Goal: Browse casually

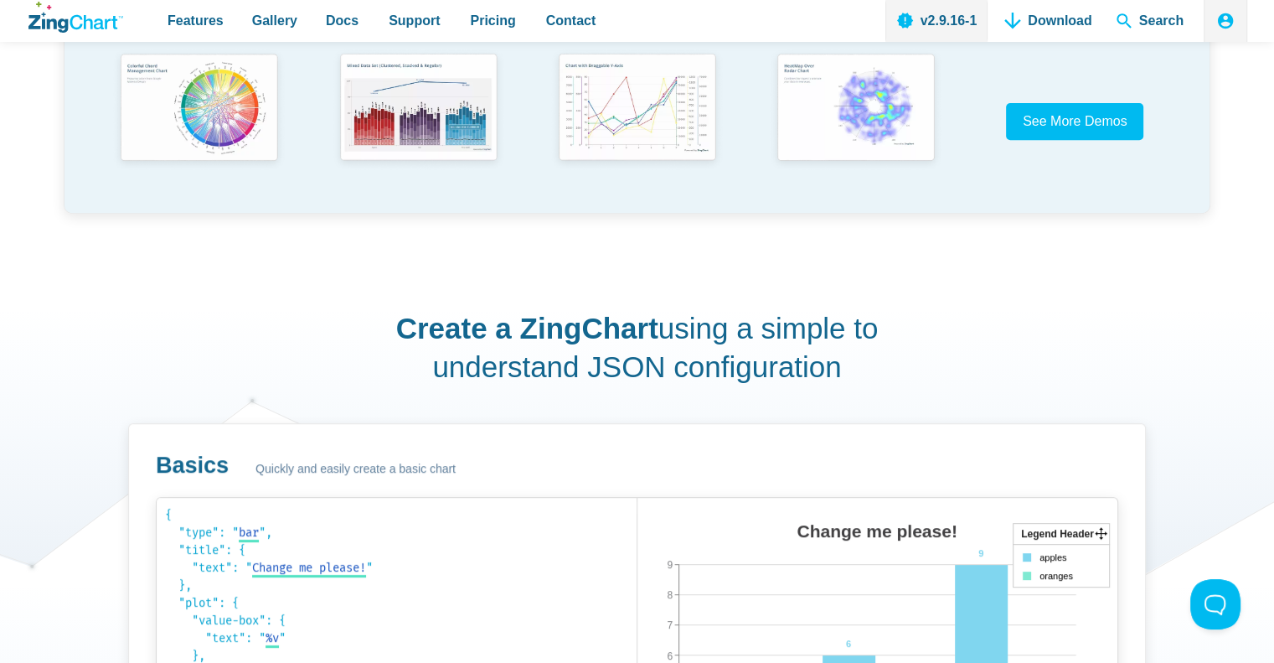
scroll to position [1089, 0]
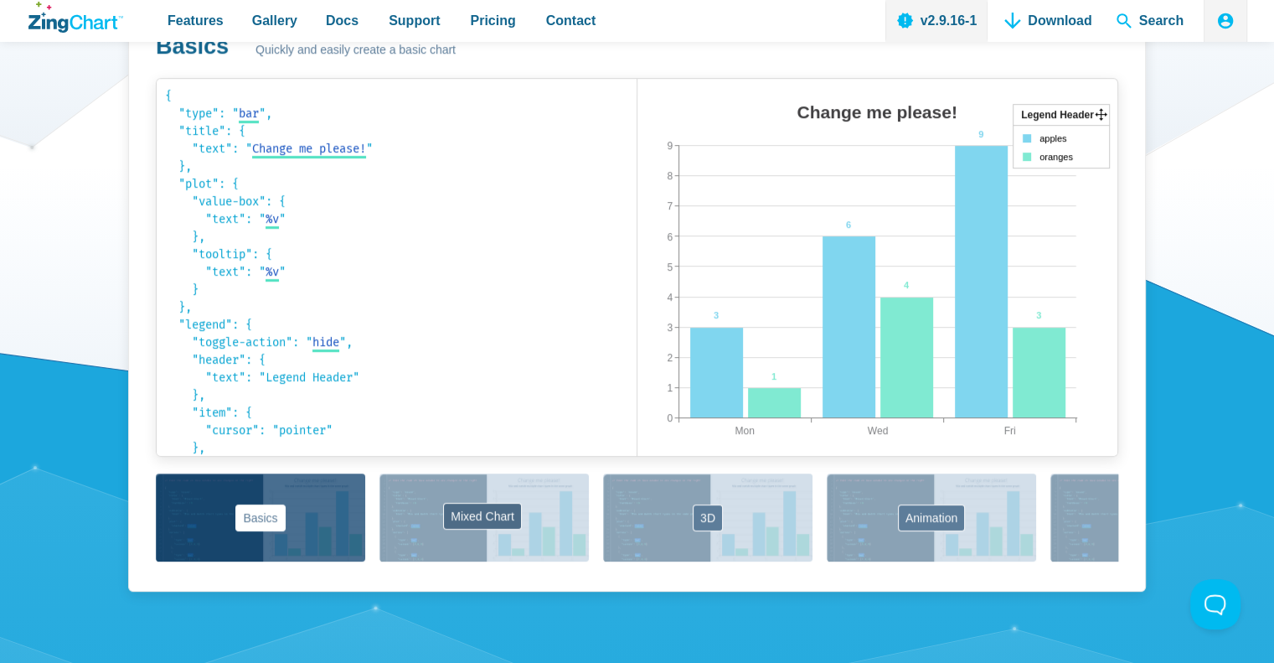
click at [495, 513] on button "Mixed Chart" at bounding box center [483, 517] width 209 height 88
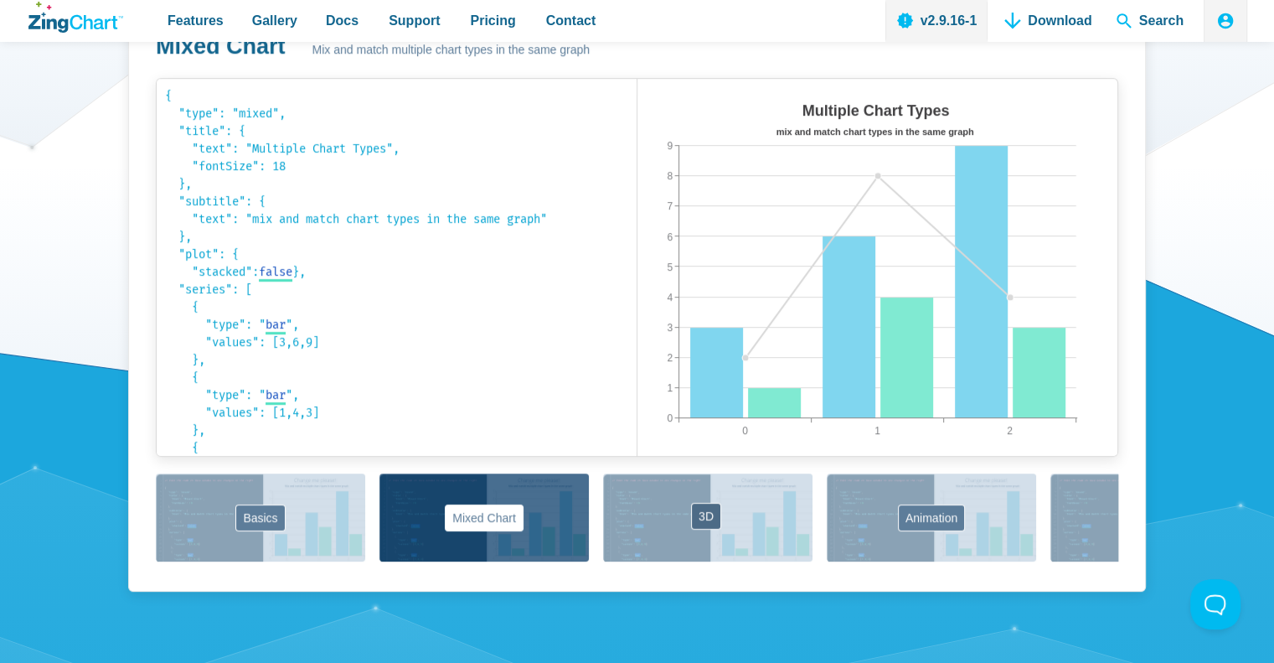
click at [690, 505] on button "3D" at bounding box center [707, 517] width 209 height 88
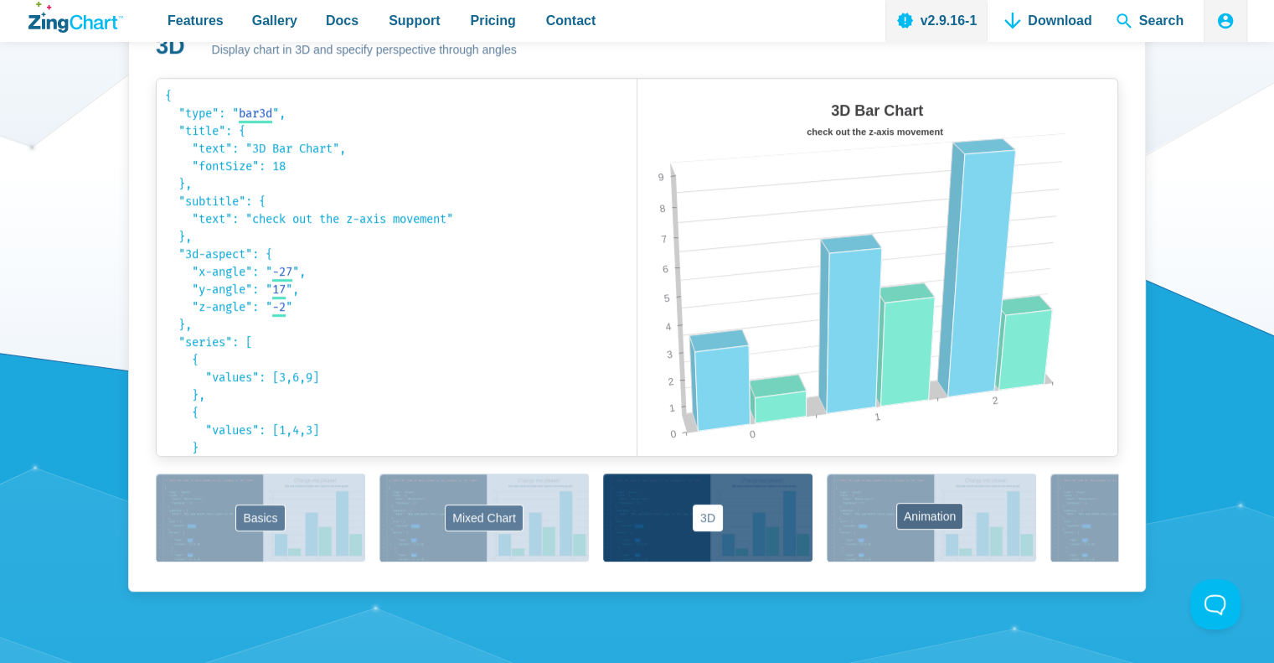
click at [935, 504] on button "Animation" at bounding box center [931, 517] width 209 height 88
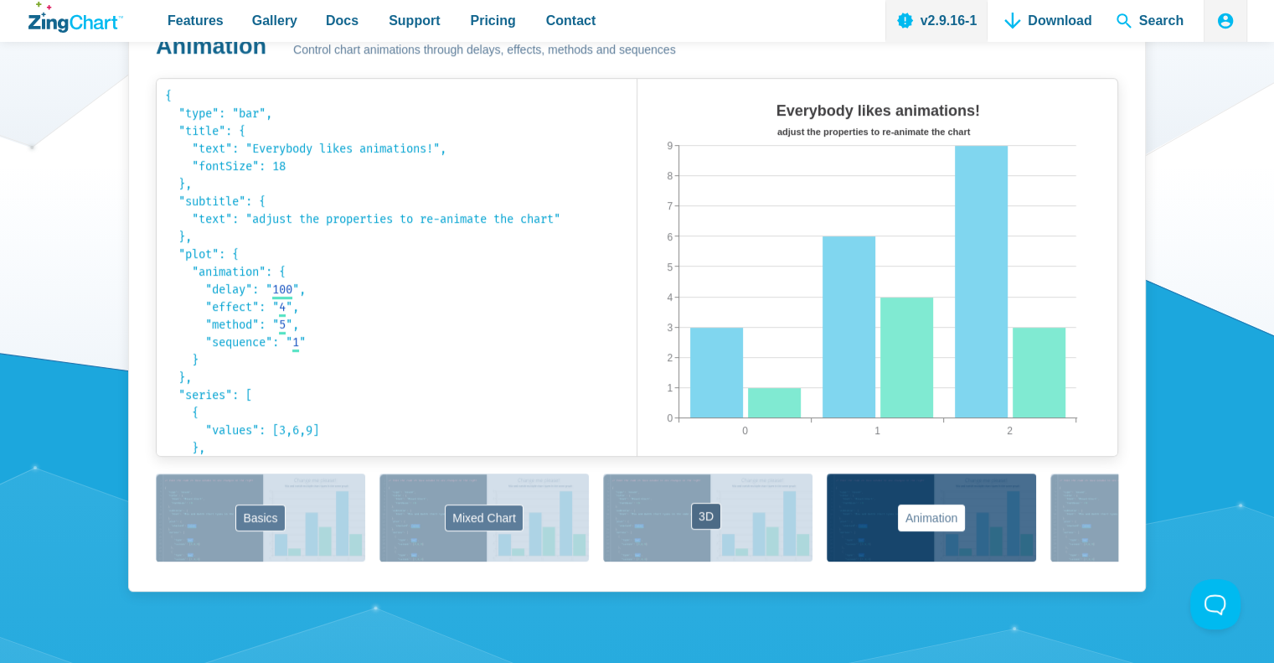
click at [757, 513] on button "3D" at bounding box center [707, 517] width 209 height 88
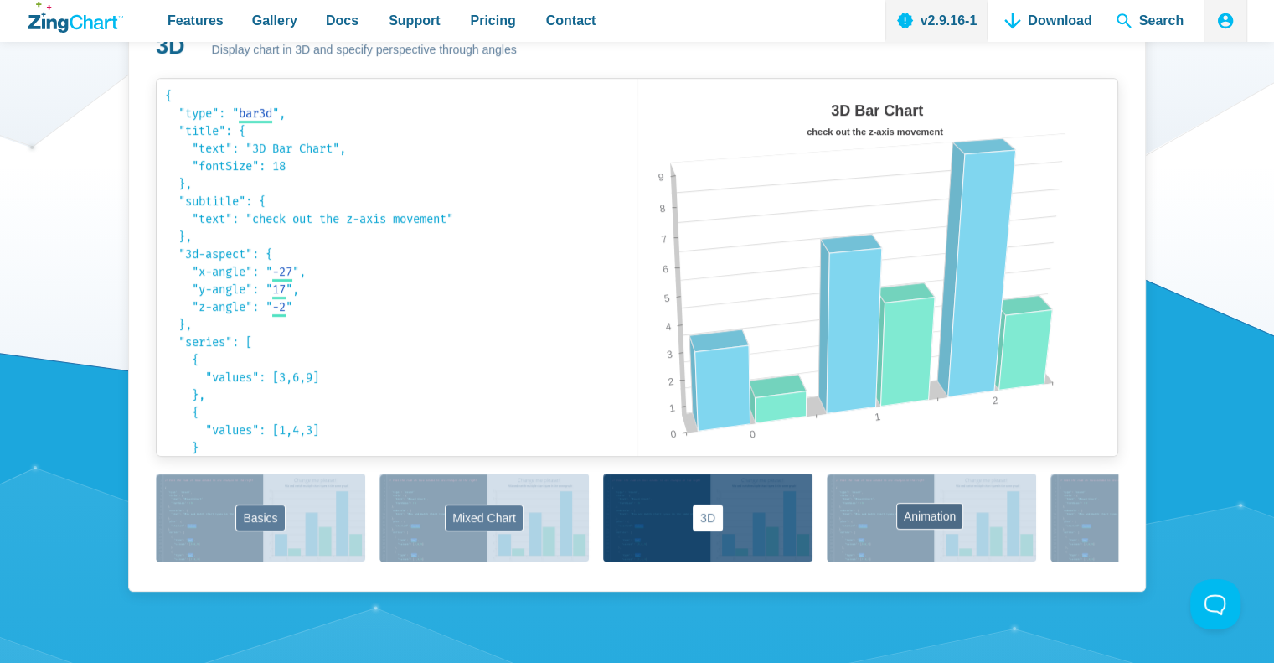
click at [916, 513] on button "Animation" at bounding box center [931, 517] width 209 height 88
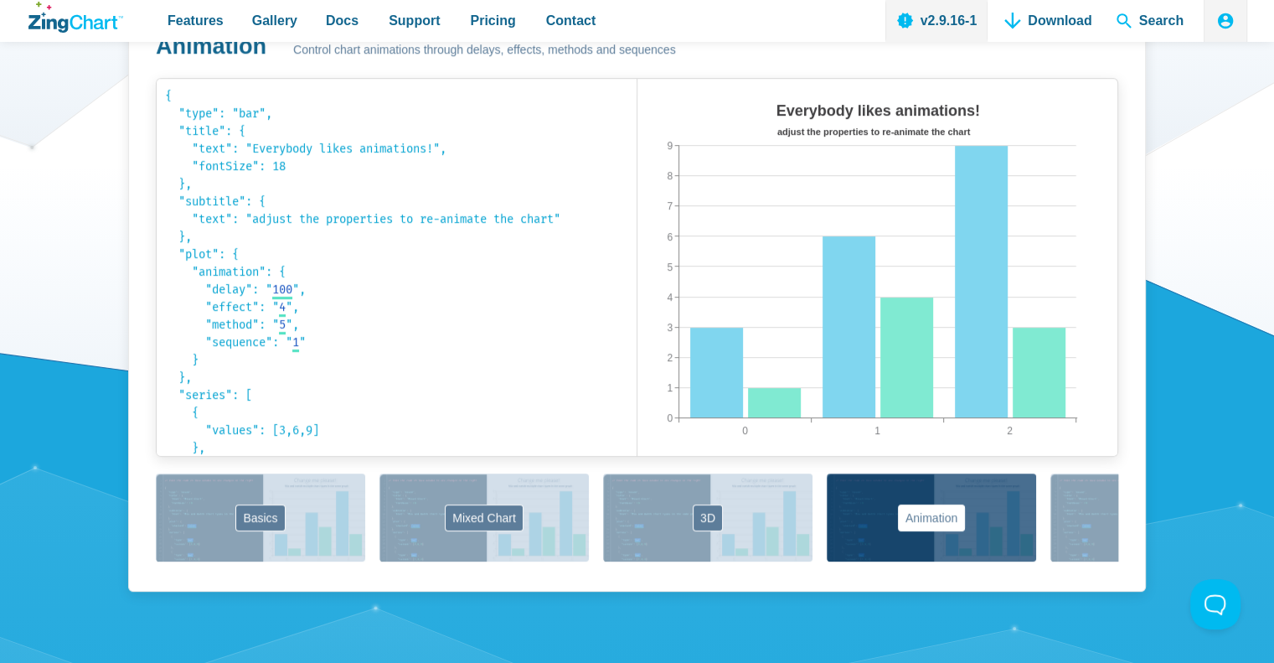
click at [1048, 515] on div "Basics Mixed Chart 3D Animation Labels Markers Scales Zooming" at bounding box center [637, 518] width 962 height 90
click at [1068, 515] on button "Labels" at bounding box center [1154, 517] width 209 height 88
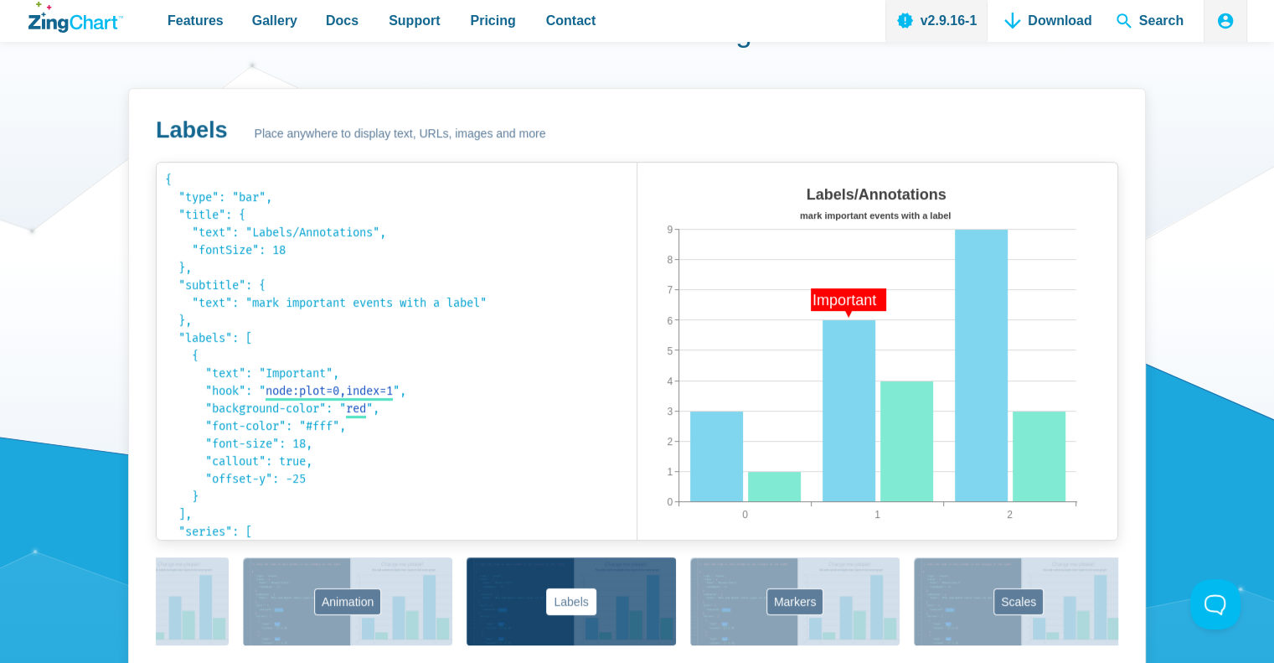
scroll to position [0, 586]
click at [780, 588] on button "Markers" at bounding box center [792, 601] width 209 height 88
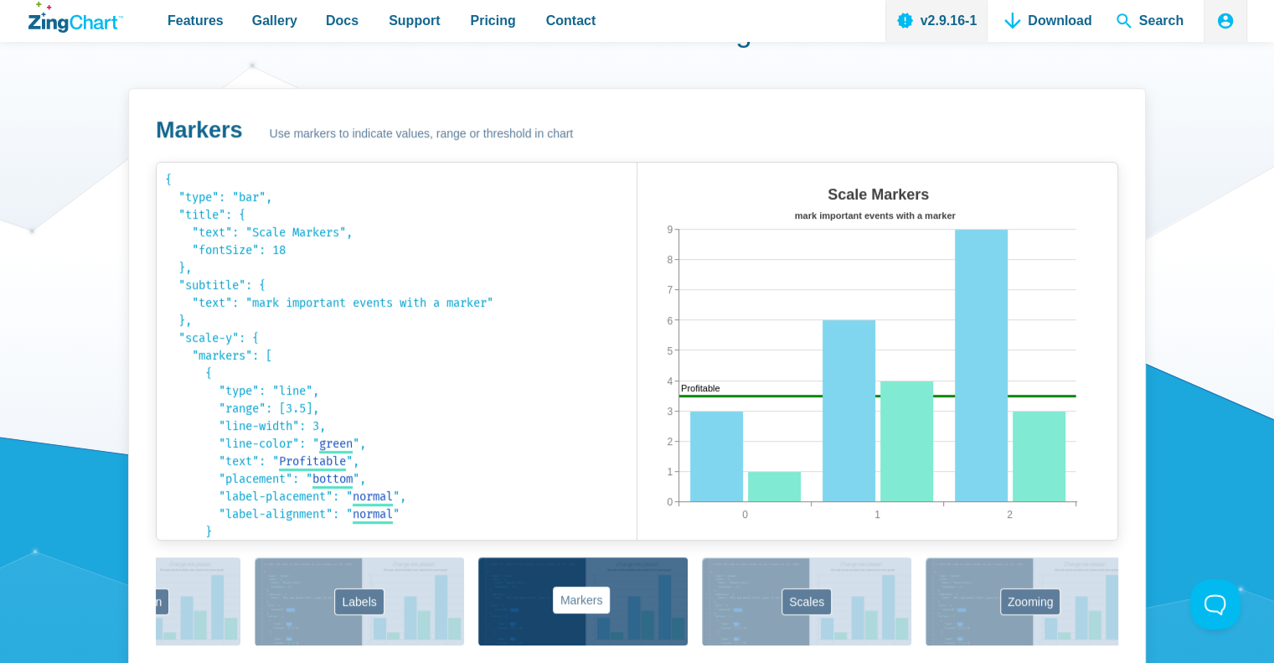
scroll to position [0, 812]
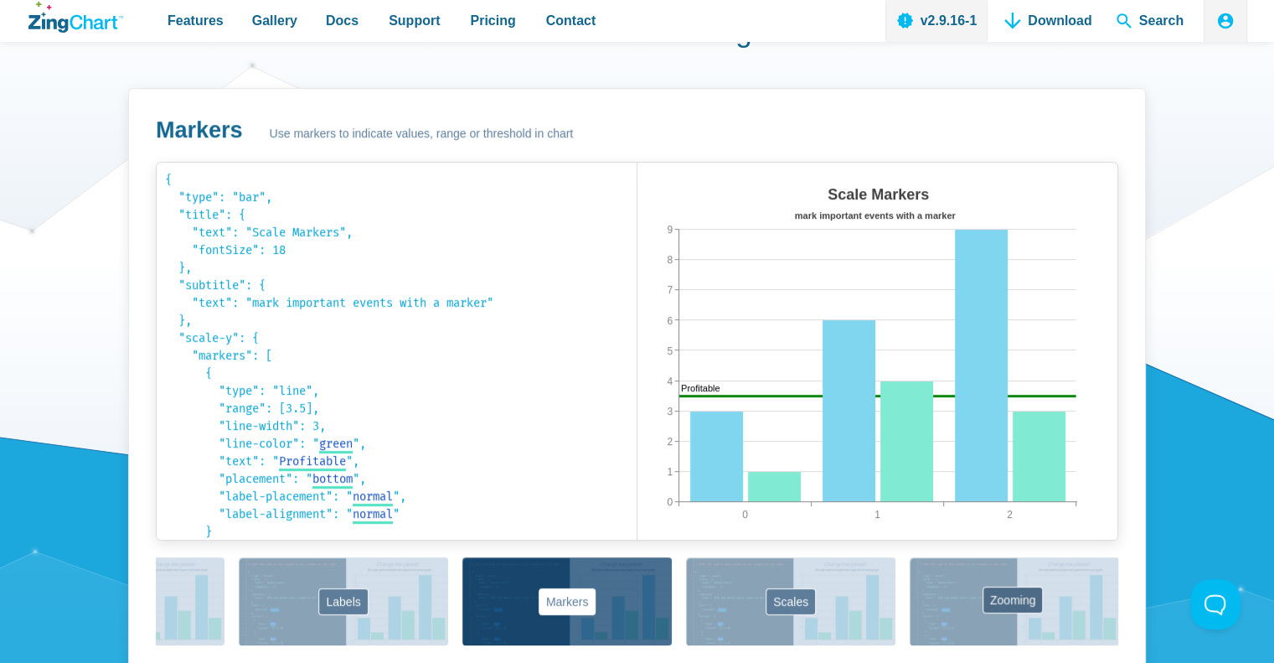
click at [1017, 585] on button "Zooming" at bounding box center [1014, 601] width 209 height 88
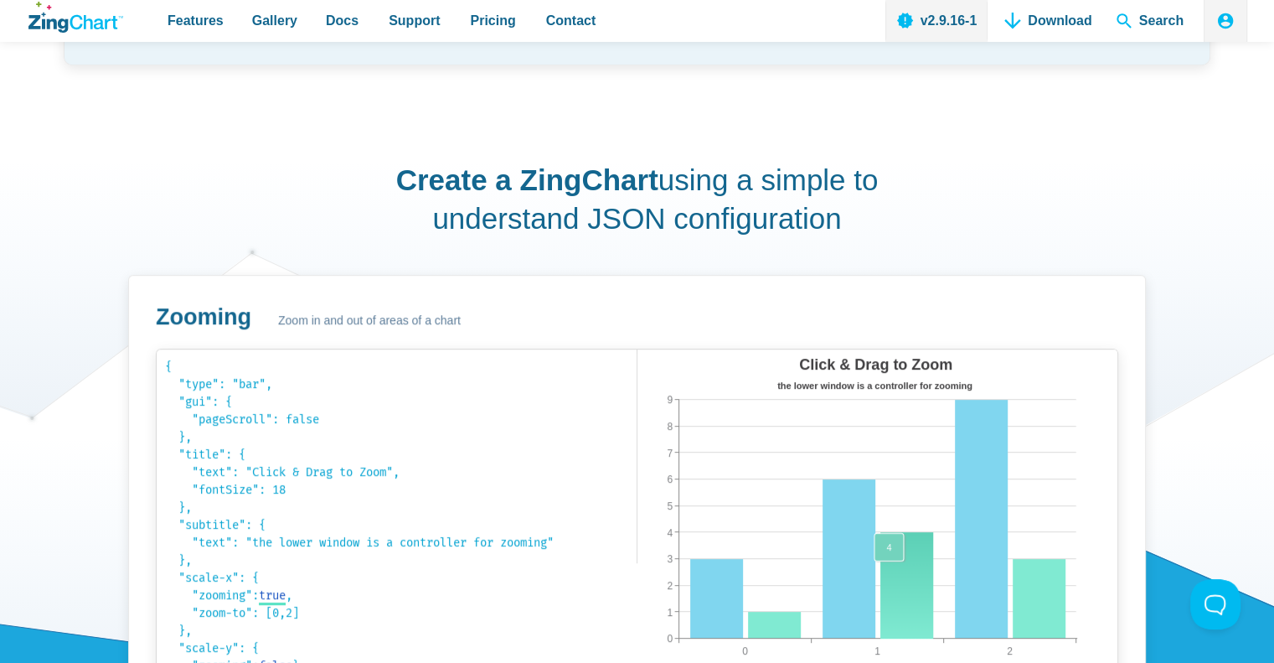
scroll to position [921, 0]
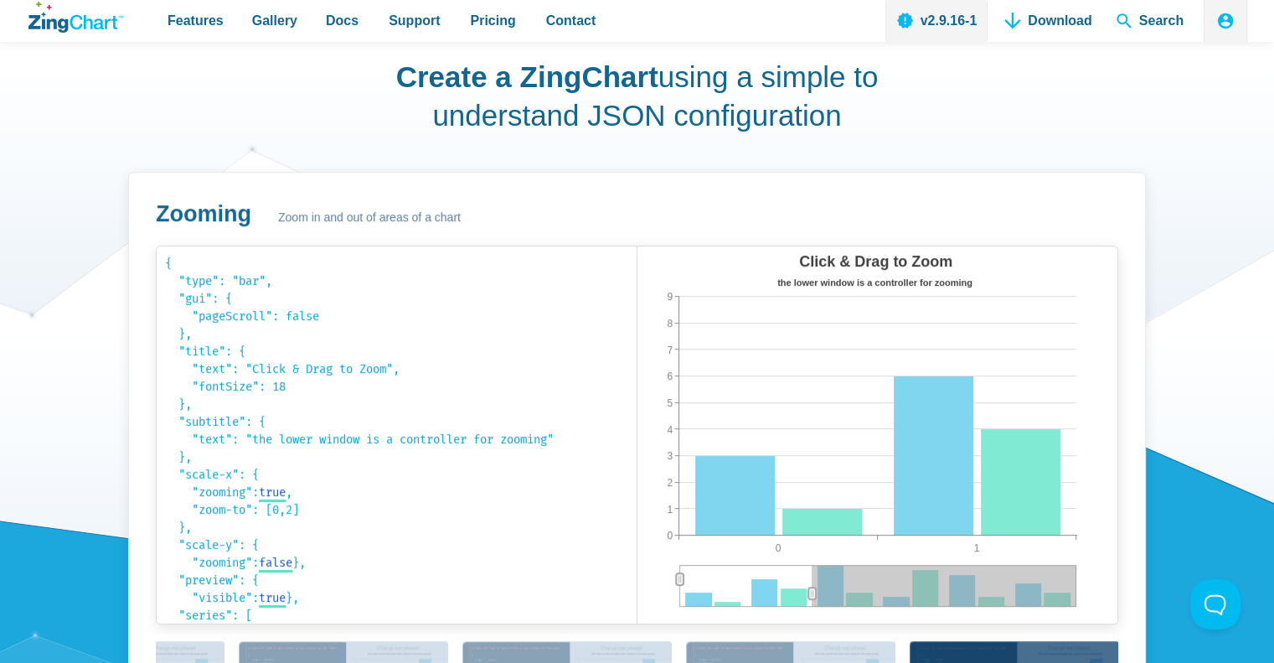
drag, startPoint x: 877, startPoint y: 590, endPoint x: 750, endPoint y: 588, distance: 126.5
click at [750, 588] on div "Click & Drag to Zoom the lower window is a controller for zooming 0 1 0 9 1 2 3…" at bounding box center [877, 434] width 481 height 377
drag, startPoint x: 812, startPoint y: 586, endPoint x: 742, endPoint y: 589, distance: 70.4
click at [742, 589] on div "Click & Drag to Zoom the lower window is a controller for zooming 0 1 0 9 1 2 3…" at bounding box center [877, 434] width 481 height 377
drag, startPoint x: 811, startPoint y: 592, endPoint x: 738, endPoint y: 585, distance: 73.2
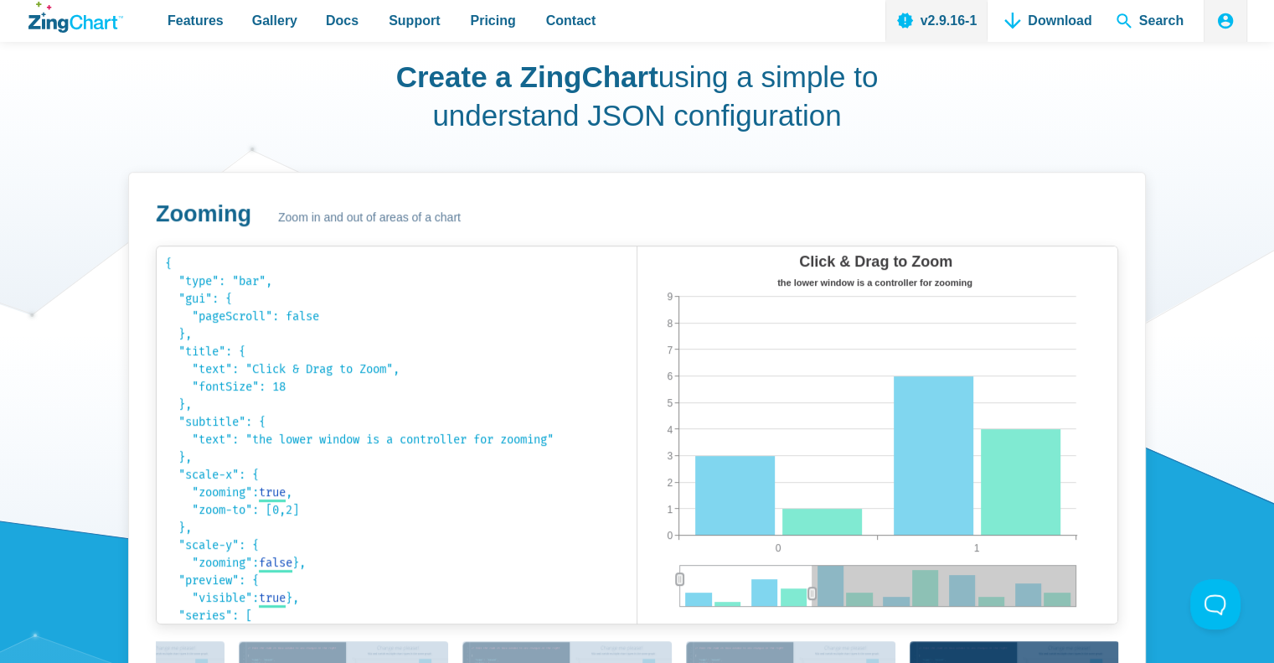
click at [738, 585] on div "Click & Drag to Zoom the lower window is a controller for zooming 0 1 0 9 1 2 3…" at bounding box center [877, 434] width 481 height 377
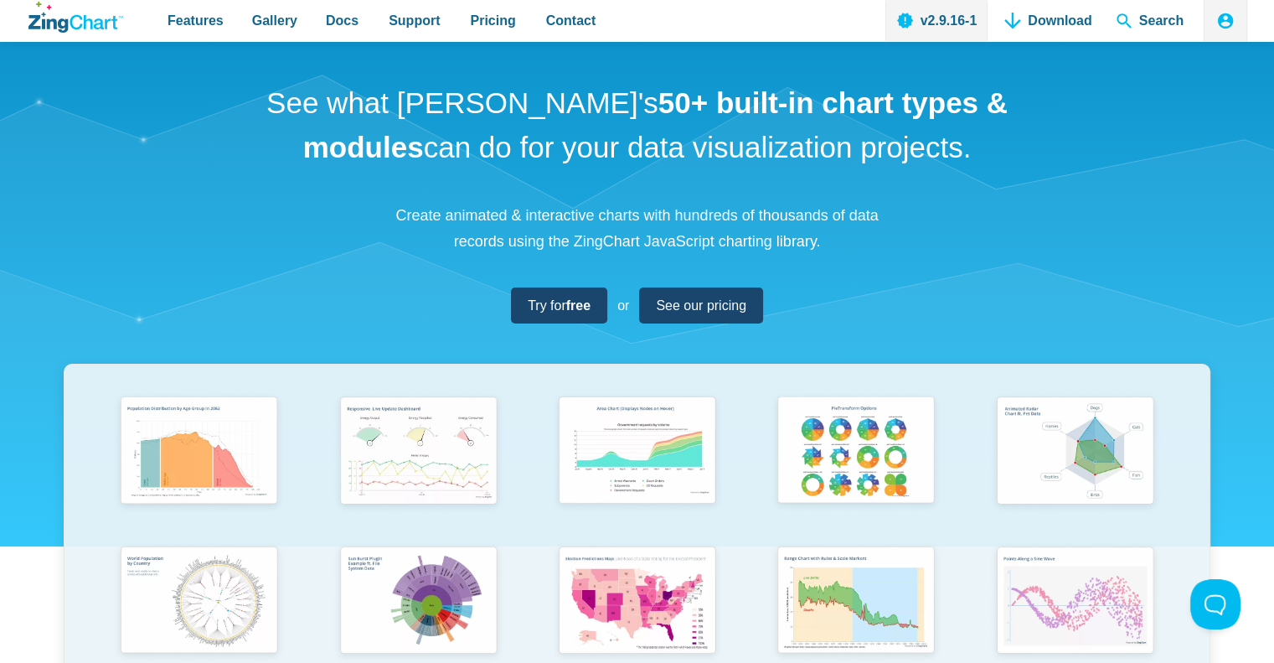
scroll to position [0, 0]
